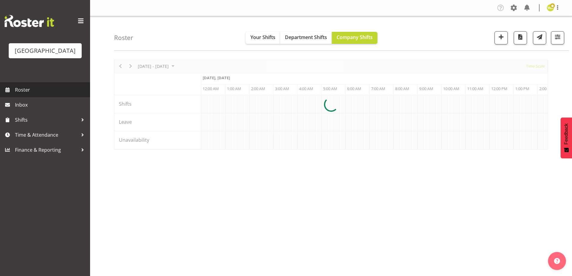
scroll to position [0, 577]
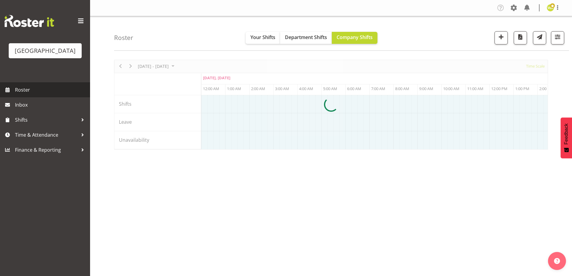
click at [20, 94] on span "Roster" at bounding box center [51, 89] width 72 height 9
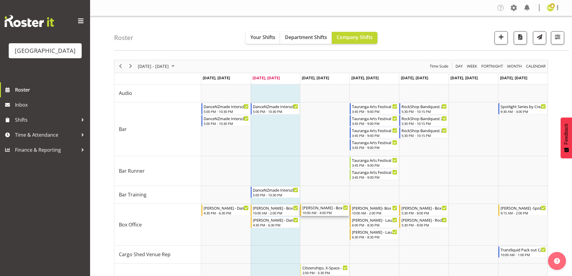
click at [320, 210] on div "[PERSON_NAME] - Box Office (Daytime Shifts) - [PERSON_NAME]" at bounding box center [325, 207] width 46 height 6
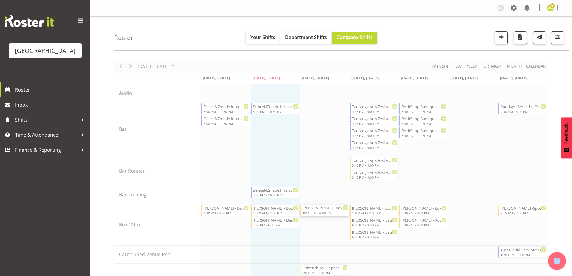
select select "7"
select select "2025"
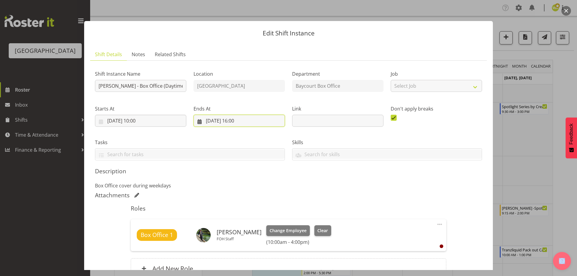
click at [236, 122] on input "[DATE] 16:00" at bounding box center [238, 121] width 91 height 12
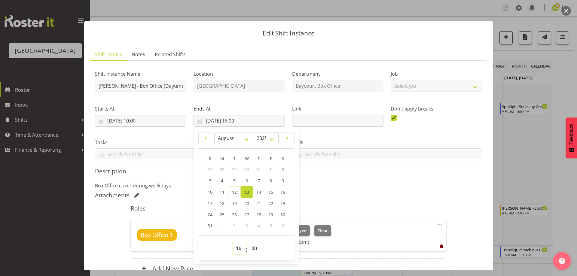
click at [237, 250] on select "00 01 02 03 04 05 06 07 08 09 10 11 12 13 14 15 16 17 18 19 20 21 22 23" at bounding box center [239, 248] width 14 height 12
select select "14"
click at [232, 242] on select "00 01 02 03 04 05 06 07 08 09 10 11 12 13 14 15 16 17 18 19 20 21 22 23" at bounding box center [239, 248] width 14 height 12
type input "[DATE] 14:00"
click at [365, 194] on div "Attachments" at bounding box center [288, 195] width 387 height 7
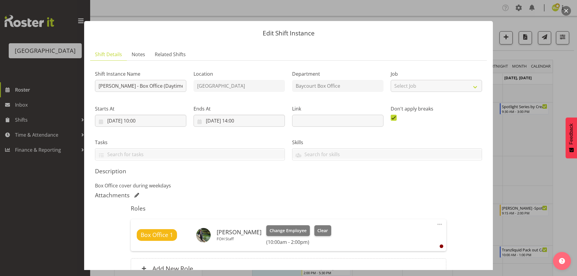
scroll to position [62, 0]
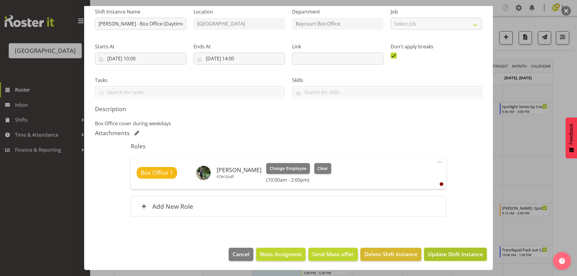
click at [445, 253] on span "Update Shift Instance" at bounding box center [455, 254] width 55 height 8
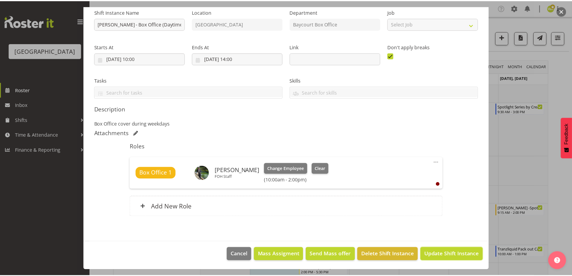
scroll to position [38, 0]
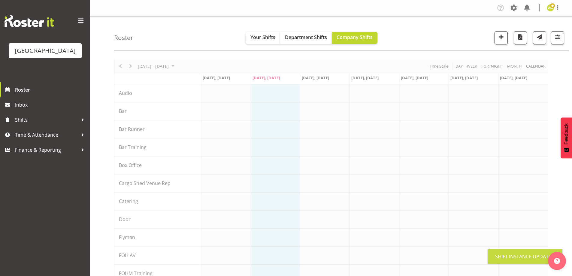
click at [416, 35] on div "Roster Your Shifts Department Shifts Company Shifts All Locations [GEOGRAPHIC_D…" at bounding box center [341, 33] width 455 height 35
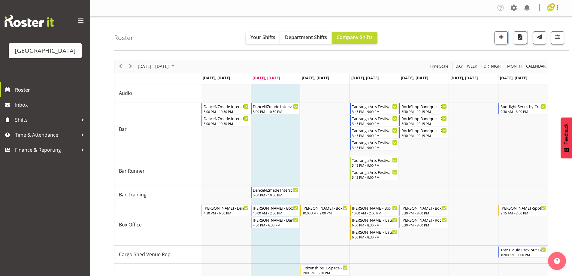
drag, startPoint x: 415, startPoint y: 35, endPoint x: 447, endPoint y: 66, distance: 44.6
click at [415, 35] on div "Roster Your Shifts Department Shifts Company Shifts All Locations [GEOGRAPHIC_D…" at bounding box center [341, 33] width 455 height 35
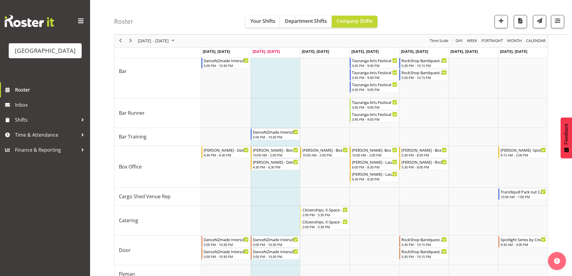
scroll to position [0, 0]
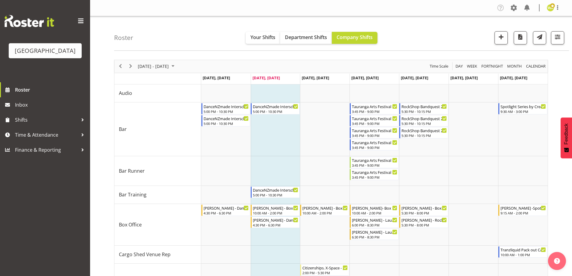
click at [173, 28] on div "Roster Your Shifts Department Shifts Company Shifts All Locations [GEOGRAPHIC_D…" at bounding box center [341, 33] width 455 height 35
